Goal: Information Seeking & Learning: Learn about a topic

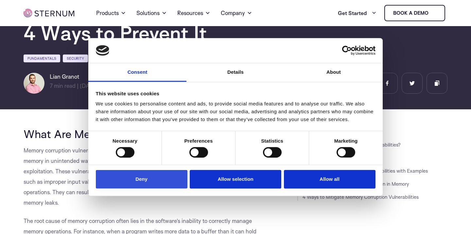
click at [157, 180] on button "Deny" at bounding box center [142, 179] width 92 height 19
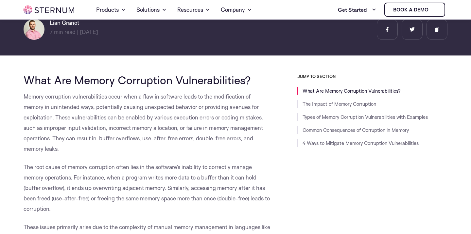
scroll to position [106, 0]
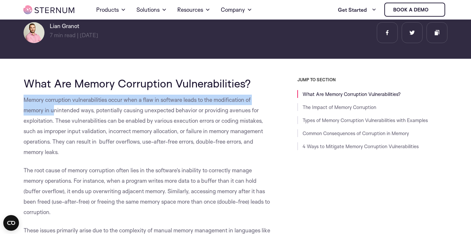
drag, startPoint x: 20, startPoint y: 101, endPoint x: 57, endPoint y: 122, distance: 42.7
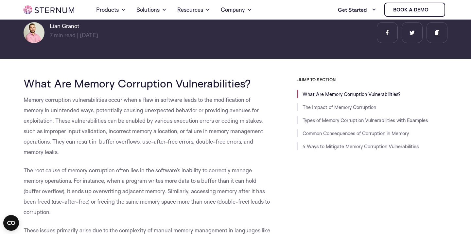
click at [59, 124] on span "Memory corruption vulnerabilities occur when a flaw in software leads to the mo…" at bounding box center [143, 125] width 239 height 59
drag, startPoint x: 15, startPoint y: 96, endPoint x: 25, endPoint y: 101, distance: 11.0
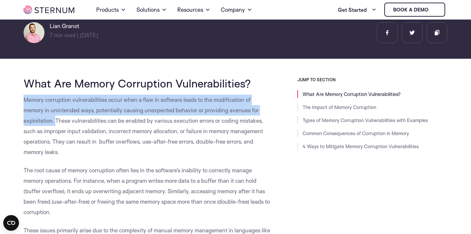
drag, startPoint x: 17, startPoint y: 99, endPoint x: 57, endPoint y: 120, distance: 44.9
copy span "Memory corruption vulnerabilities occur when a flaw in software leads to the mo…"
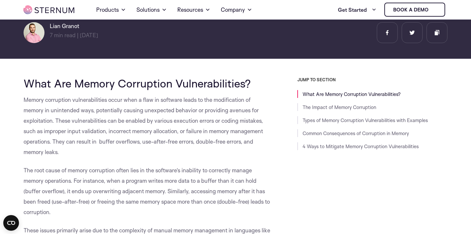
click at [195, 117] on span "Memory corruption vulnerabilities occur when a flaw in software leads to the mo…" at bounding box center [143, 125] width 239 height 59
